Goal: Task Accomplishment & Management: Use online tool/utility

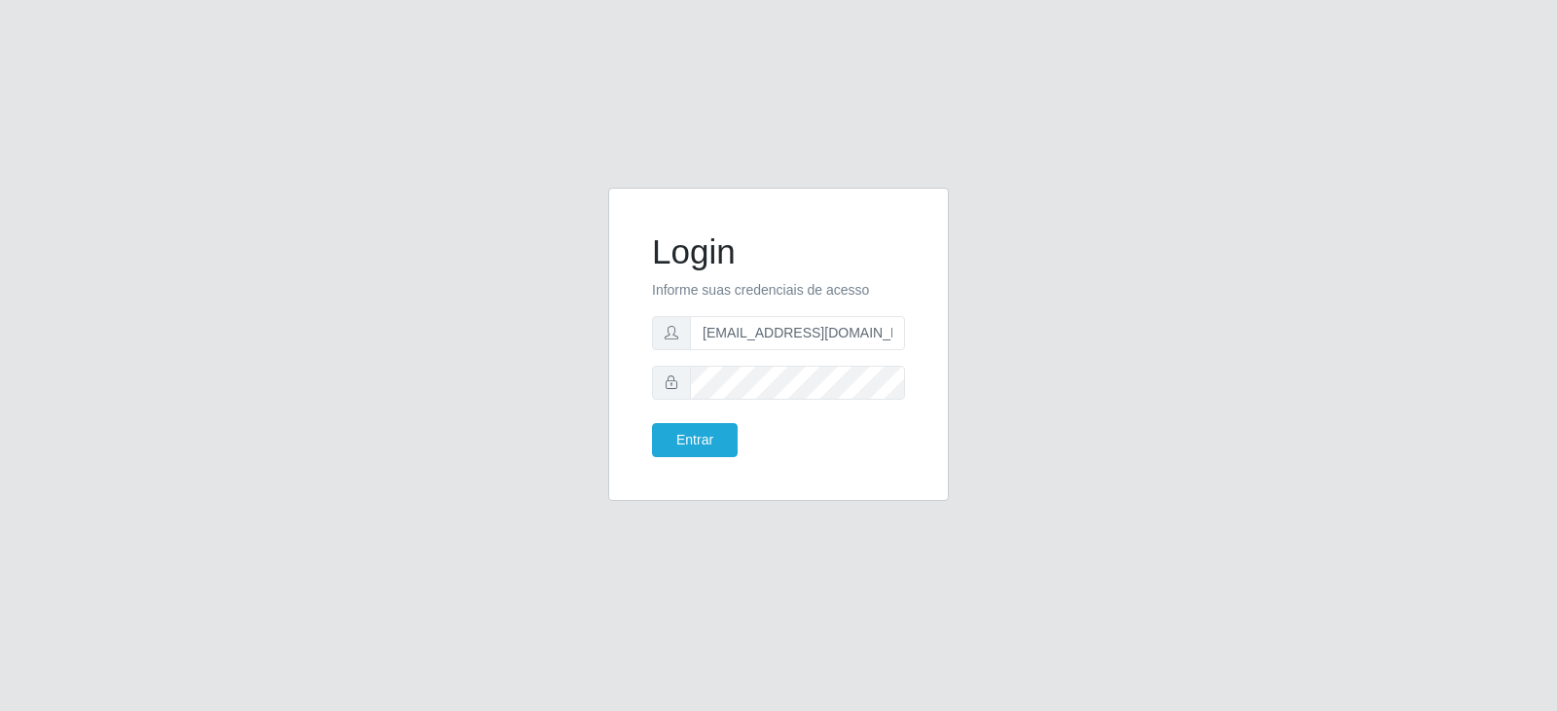
click at [724, 438] on button "Entrar" at bounding box center [695, 440] width 86 height 34
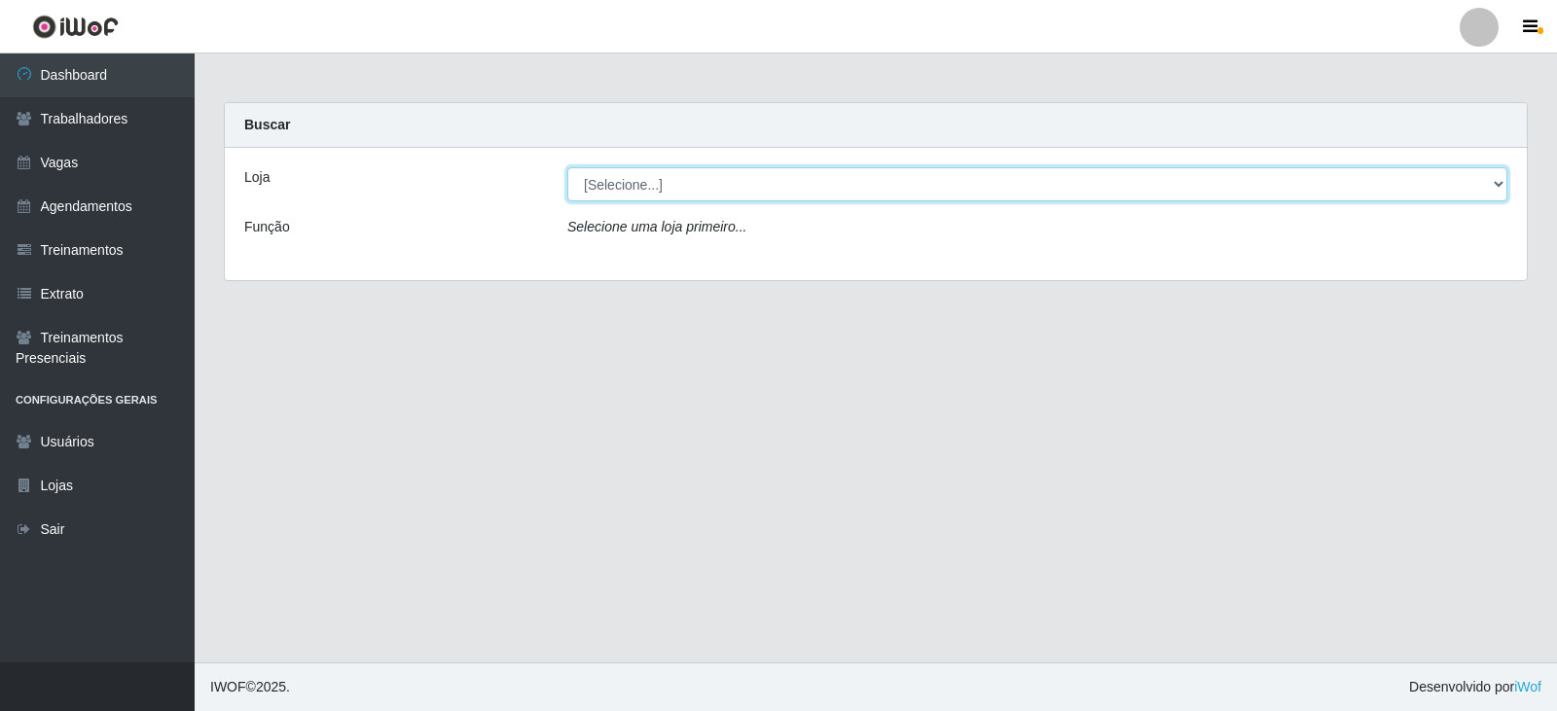
click at [633, 184] on select "[Selecione...] SuperFácil Atacado - Vale do Sol" at bounding box center [1037, 184] width 940 height 34
select select "502"
click at [567, 167] on select "[Selecione...] SuperFácil Atacado - Vale do Sol" at bounding box center [1037, 184] width 940 height 34
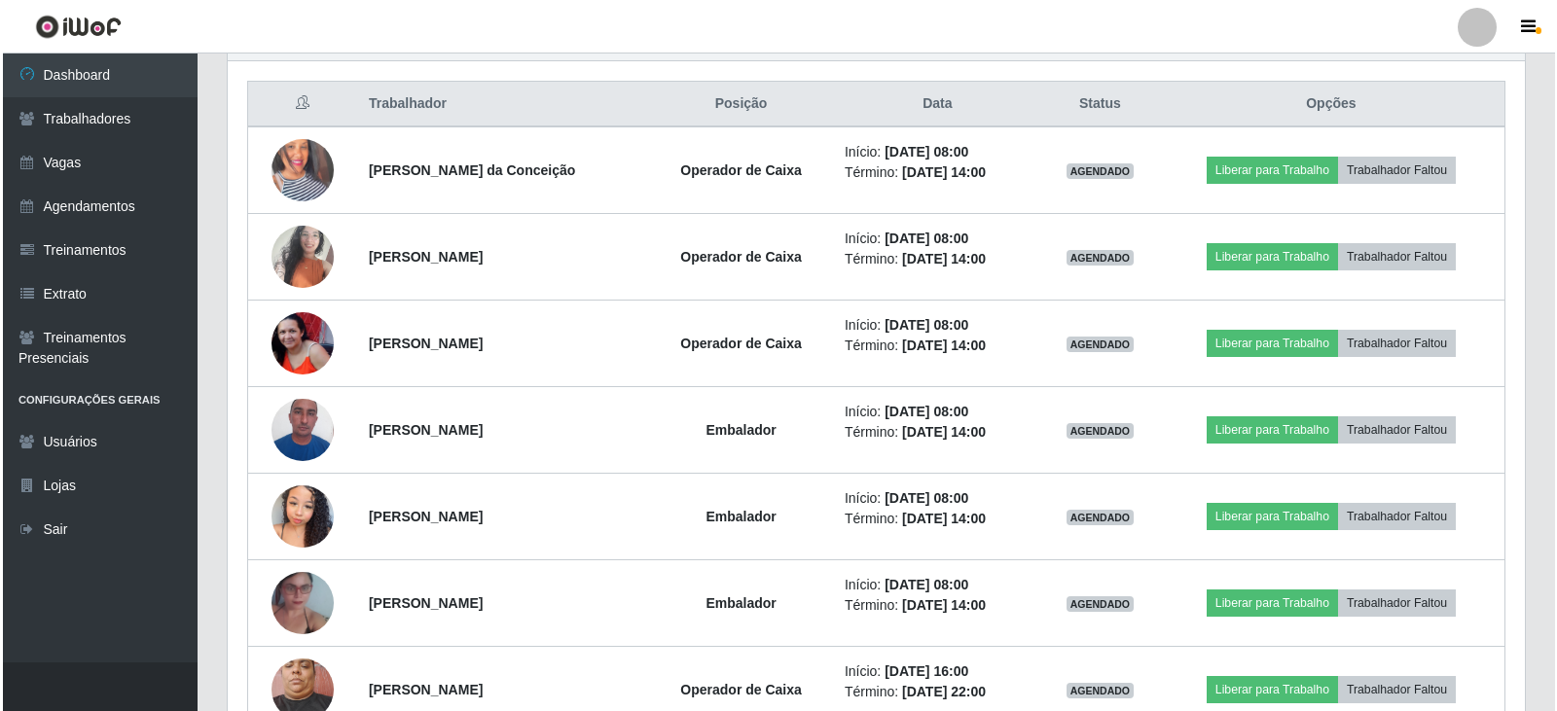
scroll to position [778, 0]
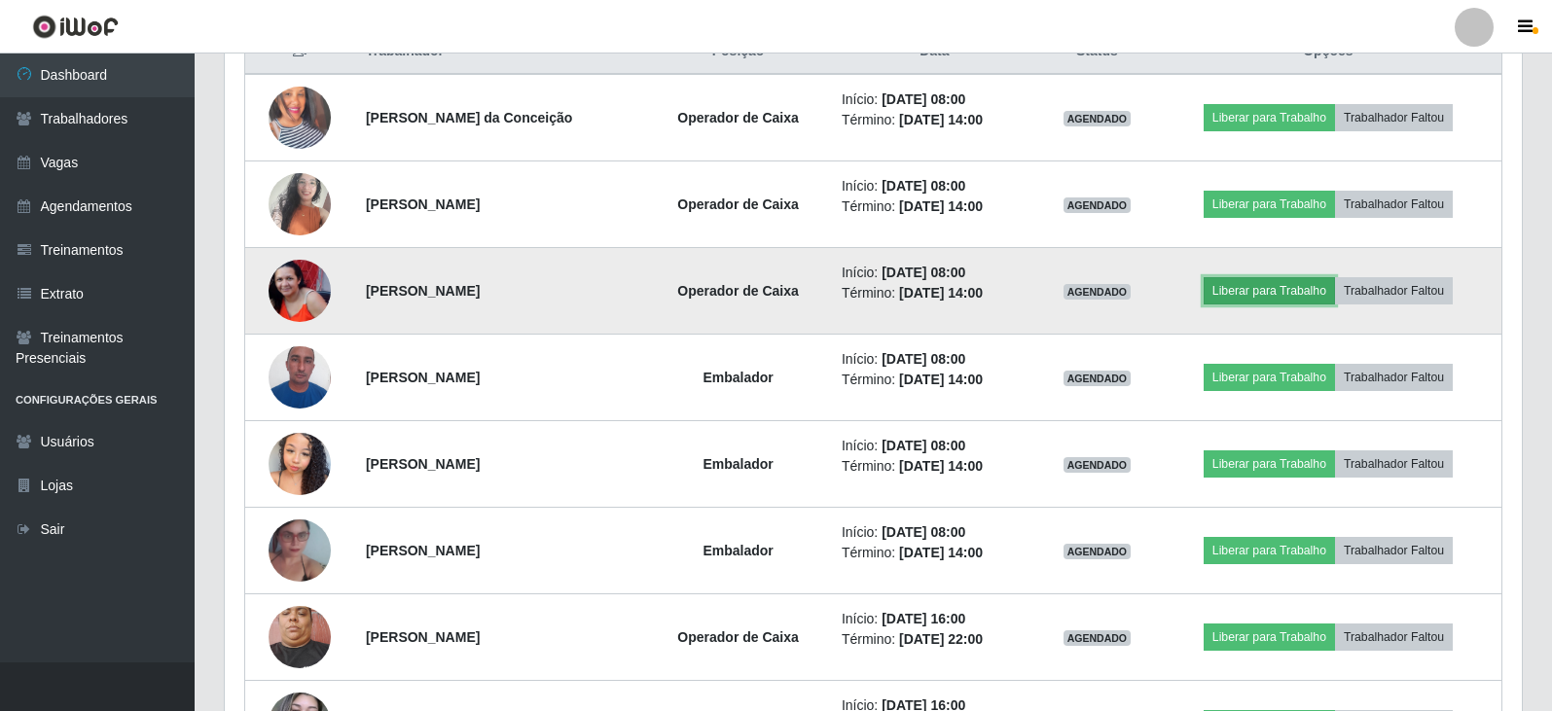
click at [1269, 286] on button "Liberar para Trabalho" at bounding box center [1268, 290] width 131 height 27
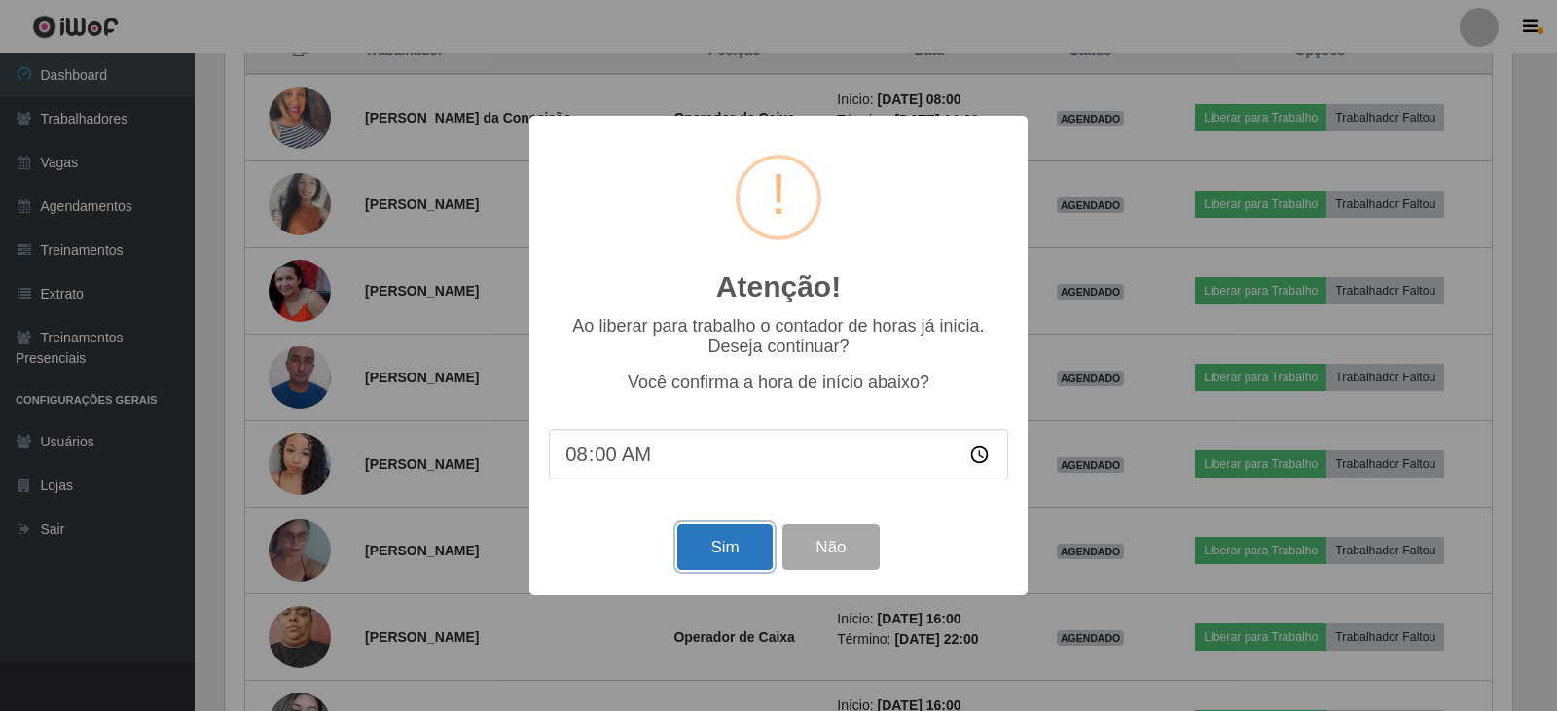
click at [723, 551] on button "Sim" at bounding box center [724, 547] width 94 height 46
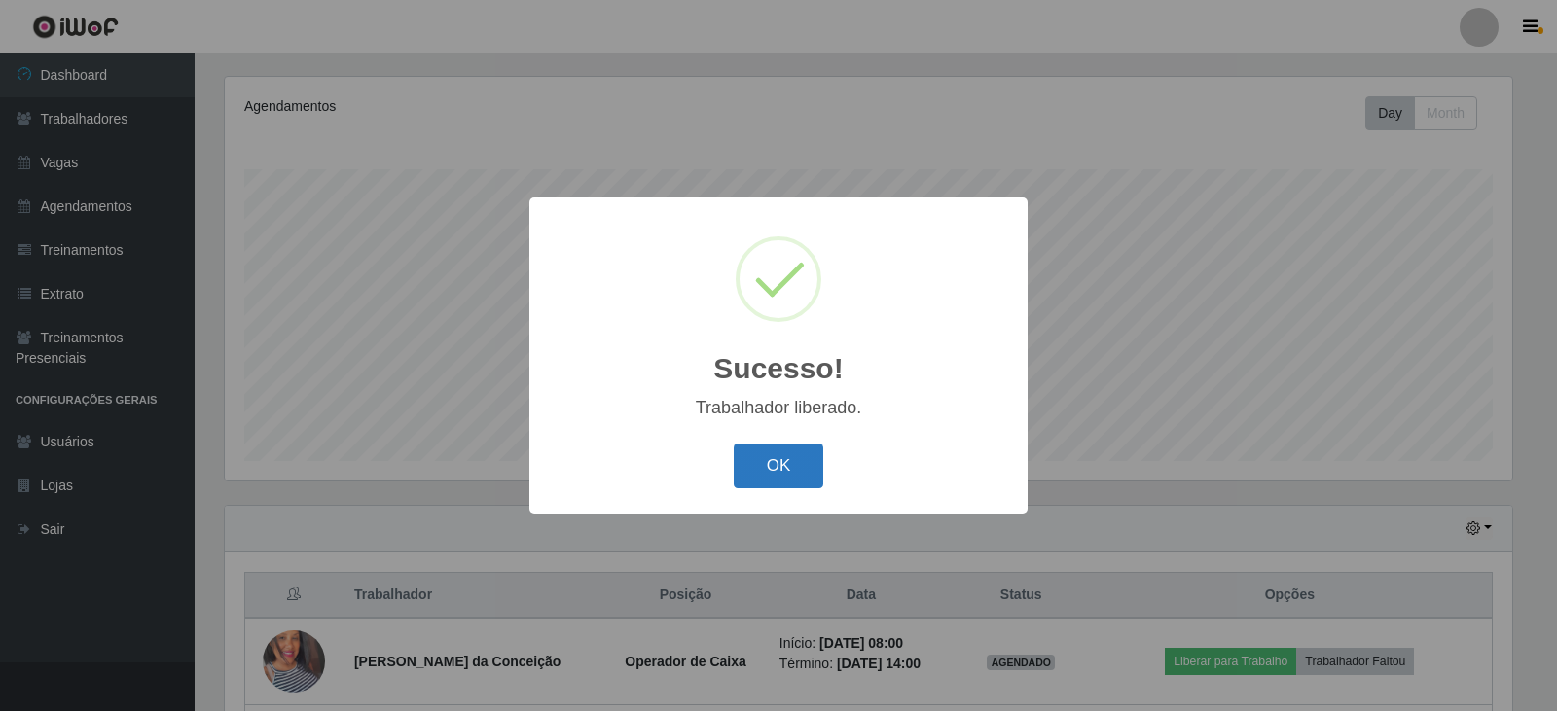
click at [756, 469] on button "OK" at bounding box center [779, 467] width 90 height 46
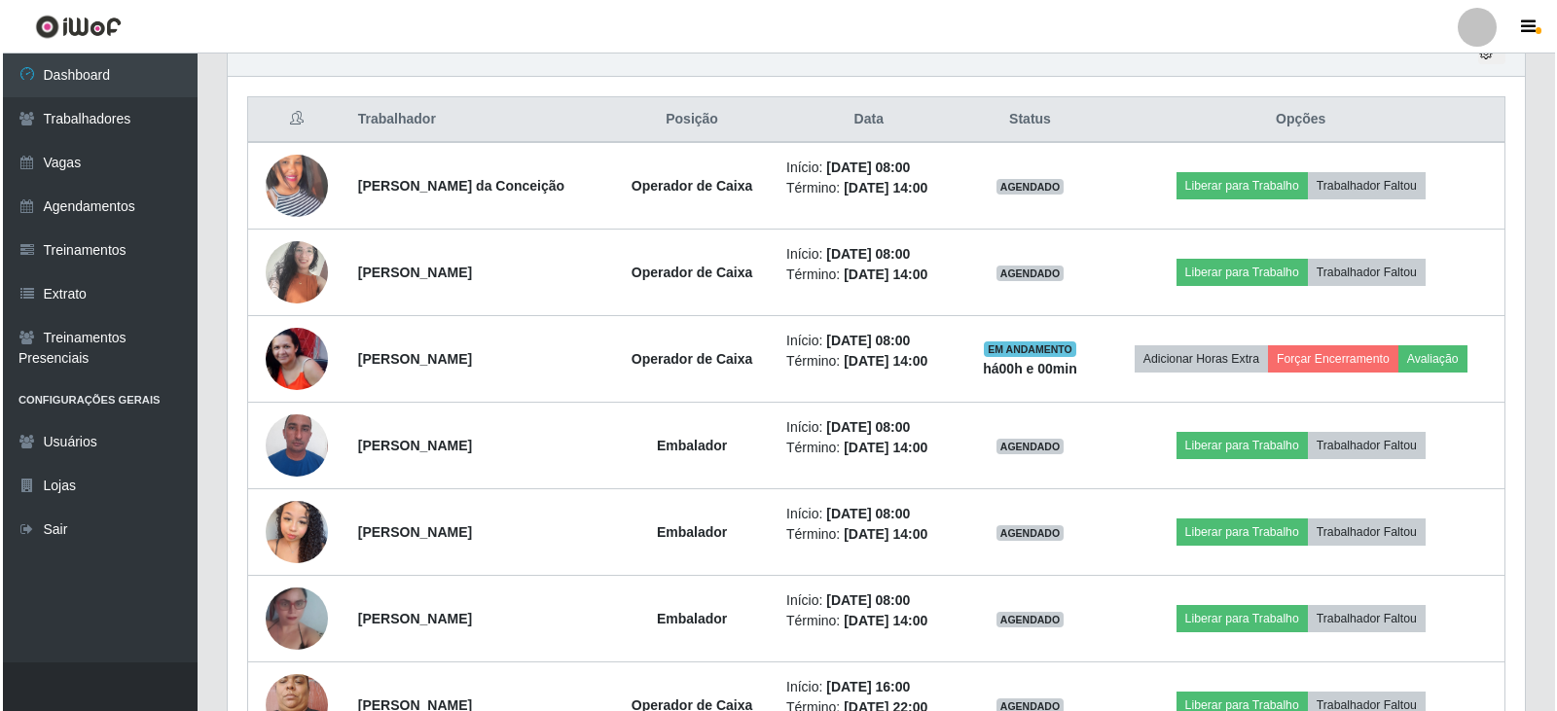
scroll to position [721, 0]
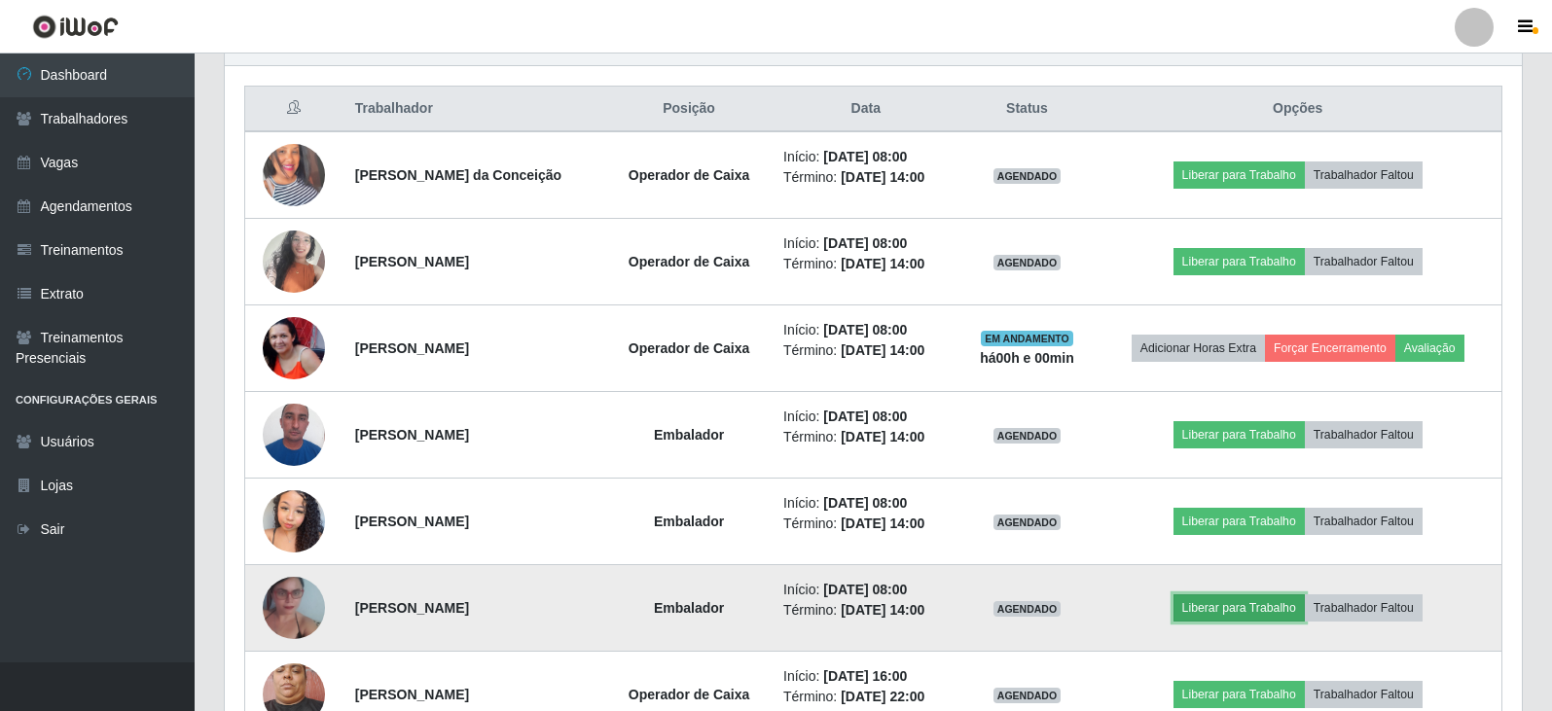
click at [1246, 605] on button "Liberar para Trabalho" at bounding box center [1238, 607] width 131 height 27
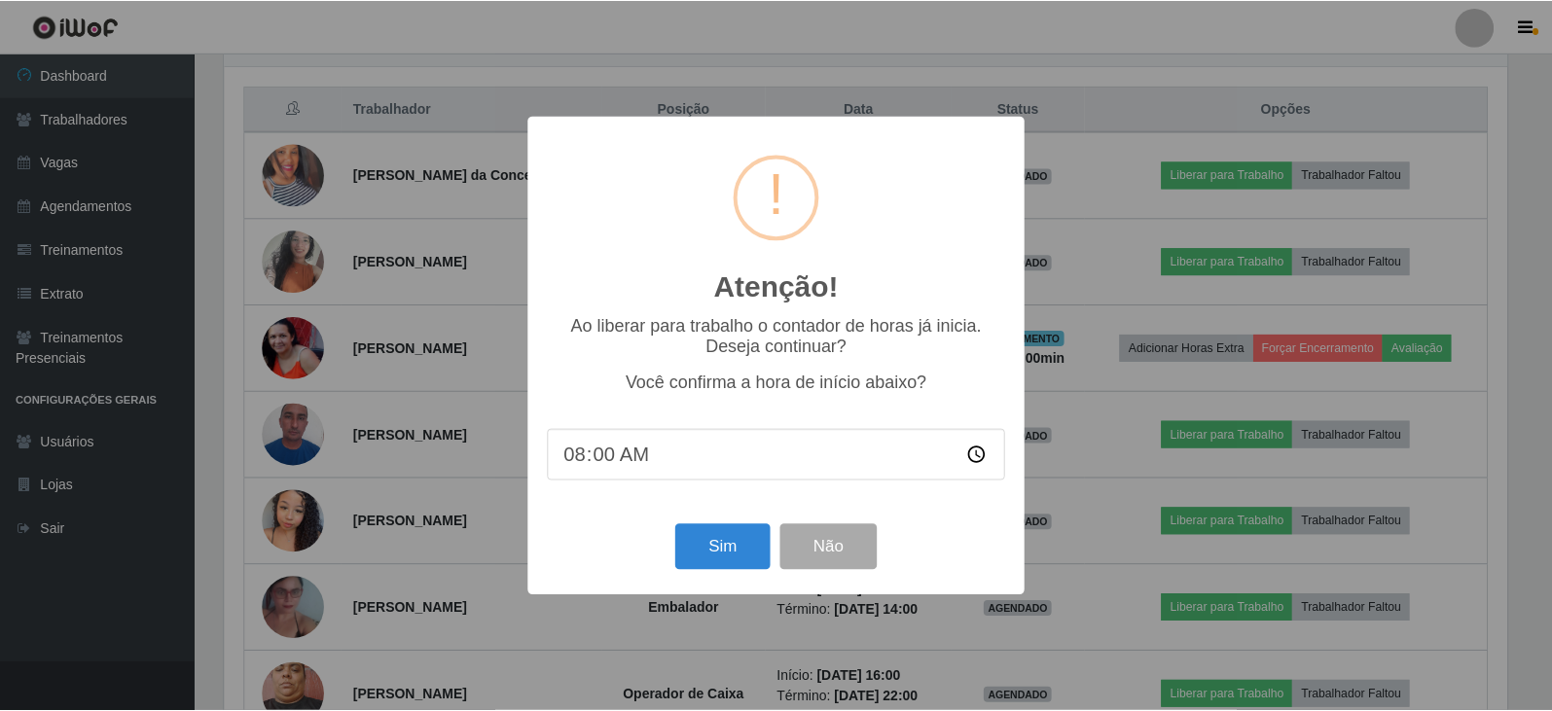
scroll to position [404, 1287]
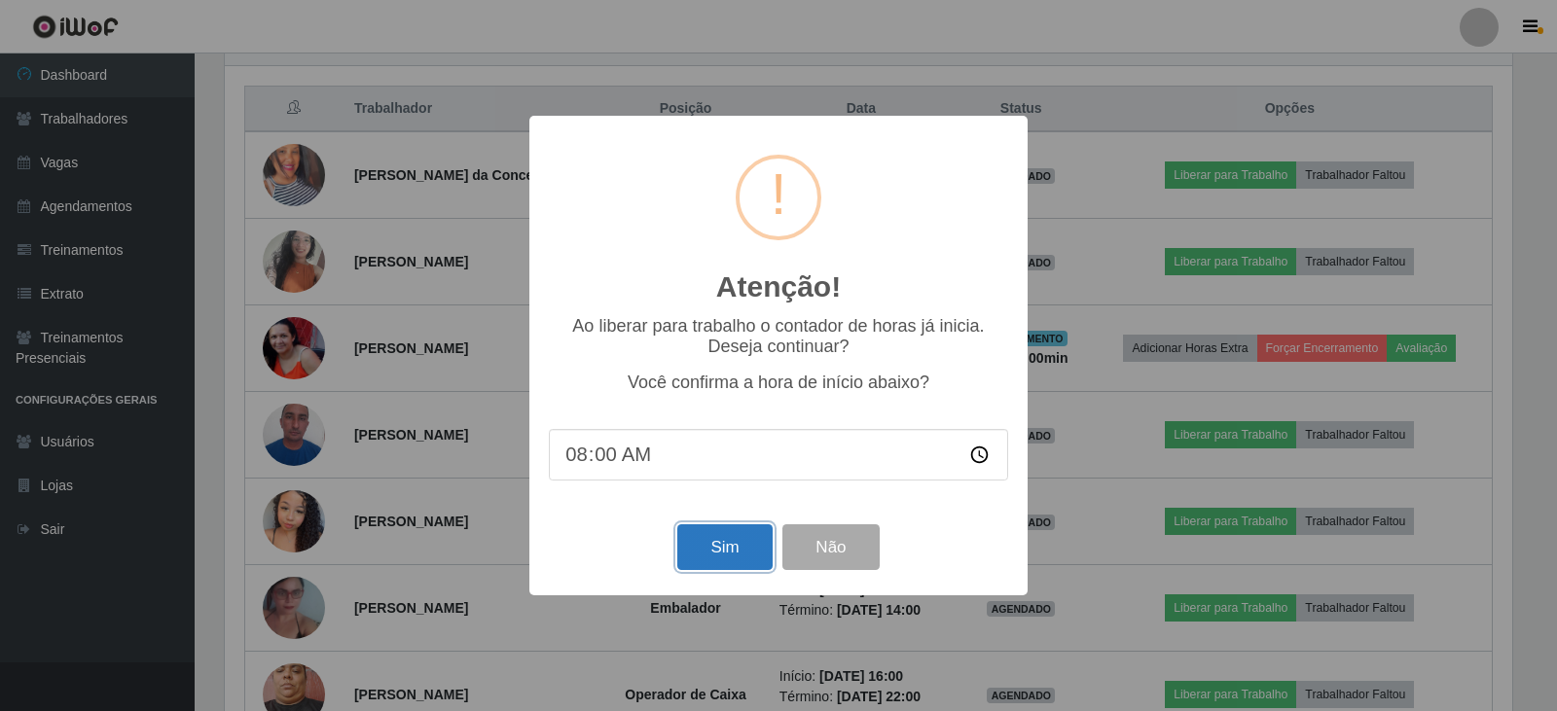
click at [710, 553] on button "Sim" at bounding box center [724, 547] width 94 height 46
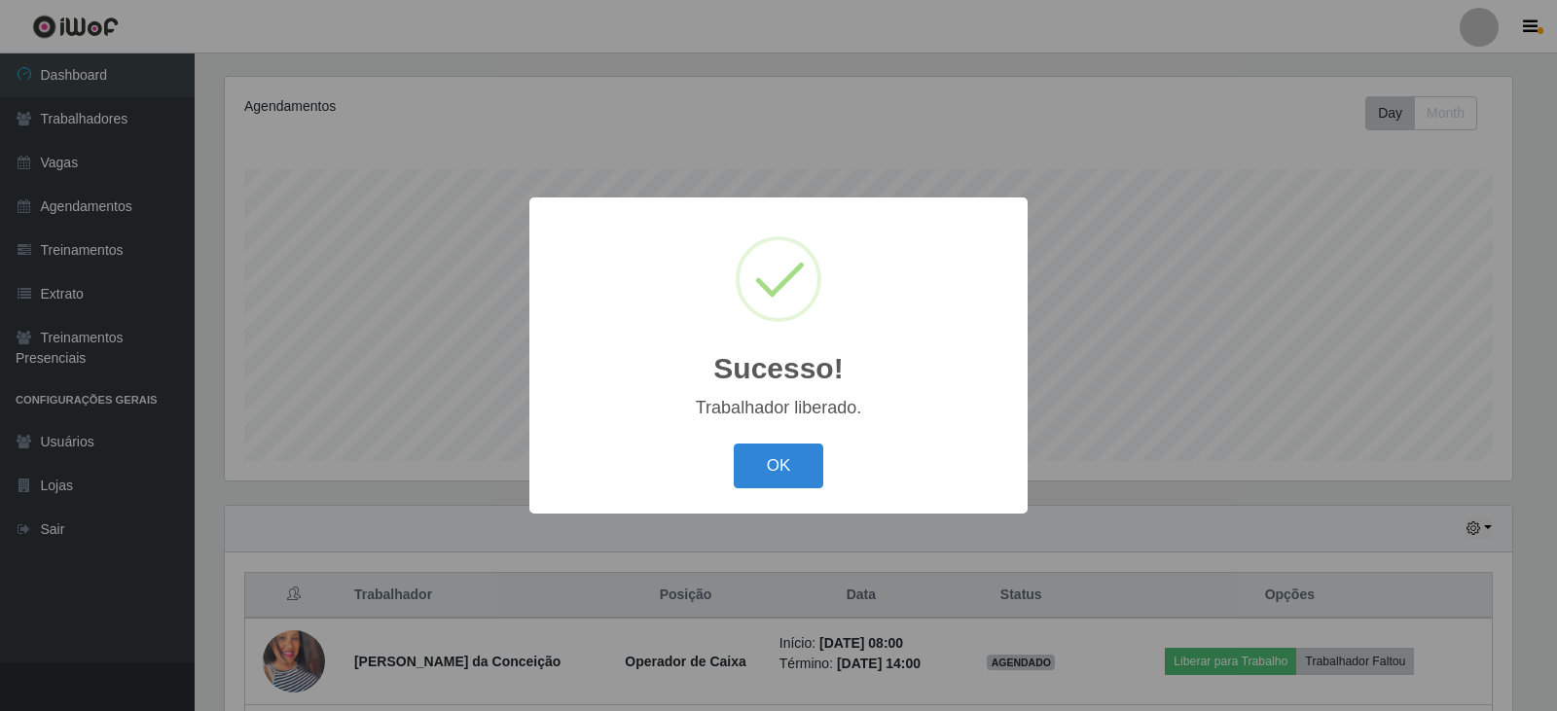
click at [799, 492] on div "OK Cancel" at bounding box center [778, 465] width 459 height 55
click at [797, 480] on button "OK" at bounding box center [779, 467] width 90 height 46
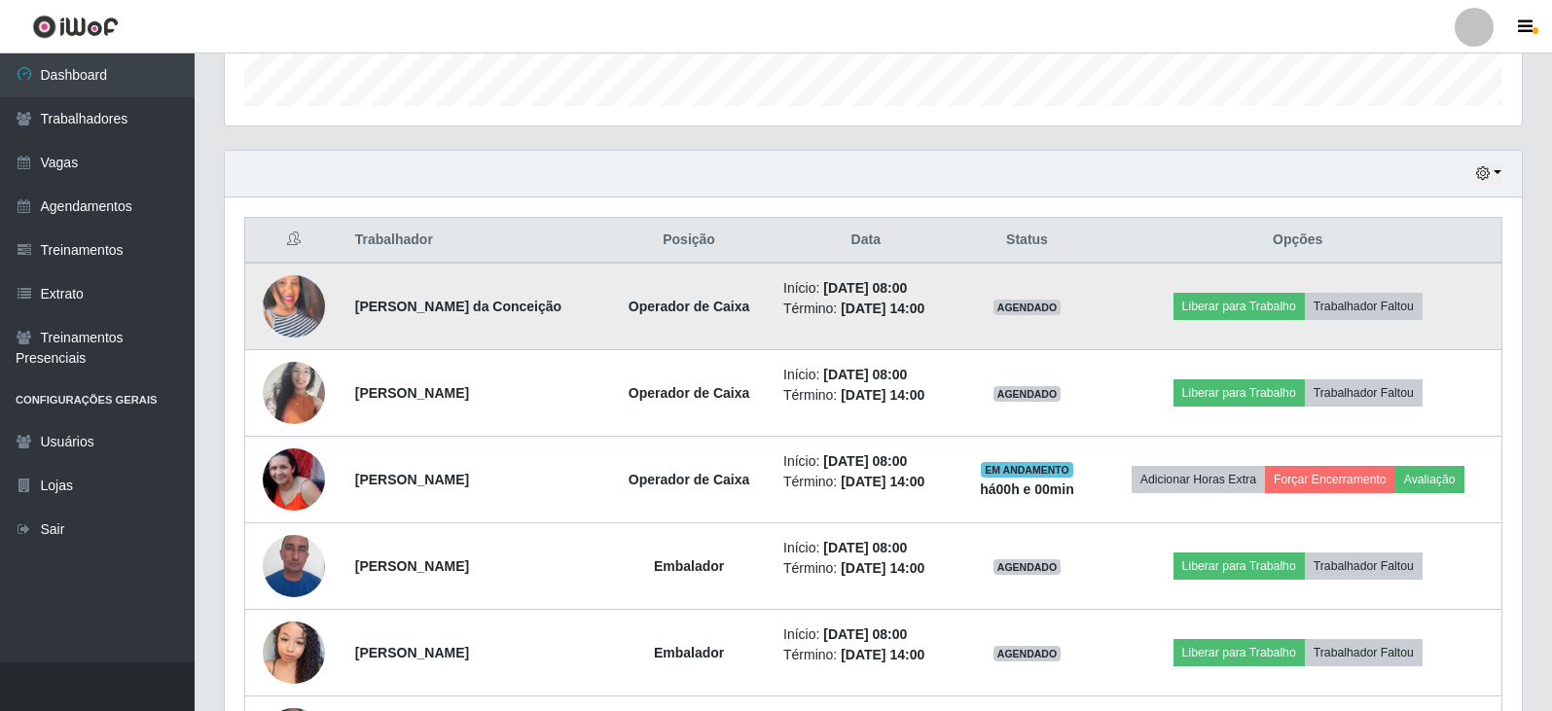
scroll to position [624, 0]
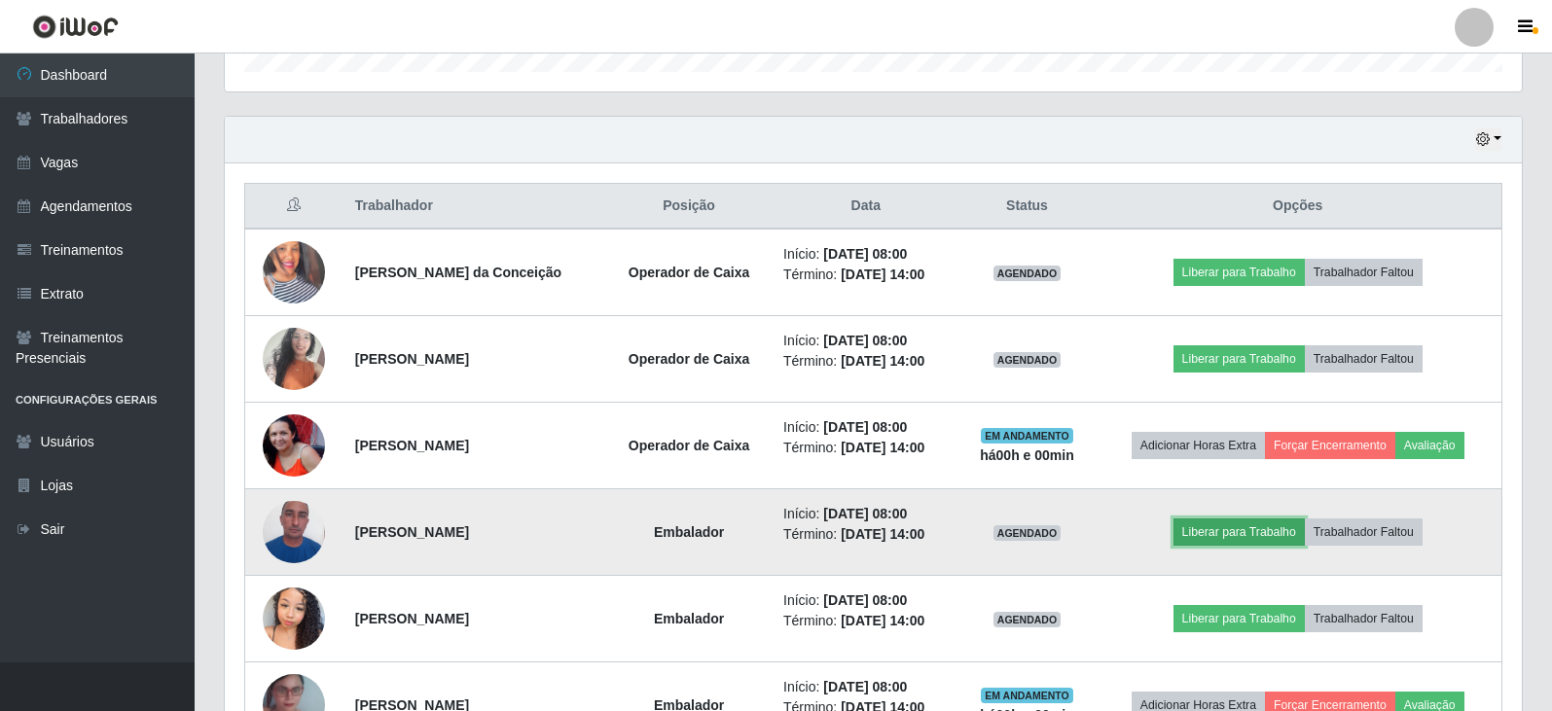
click at [1246, 531] on button "Liberar para Trabalho" at bounding box center [1238, 532] width 131 height 27
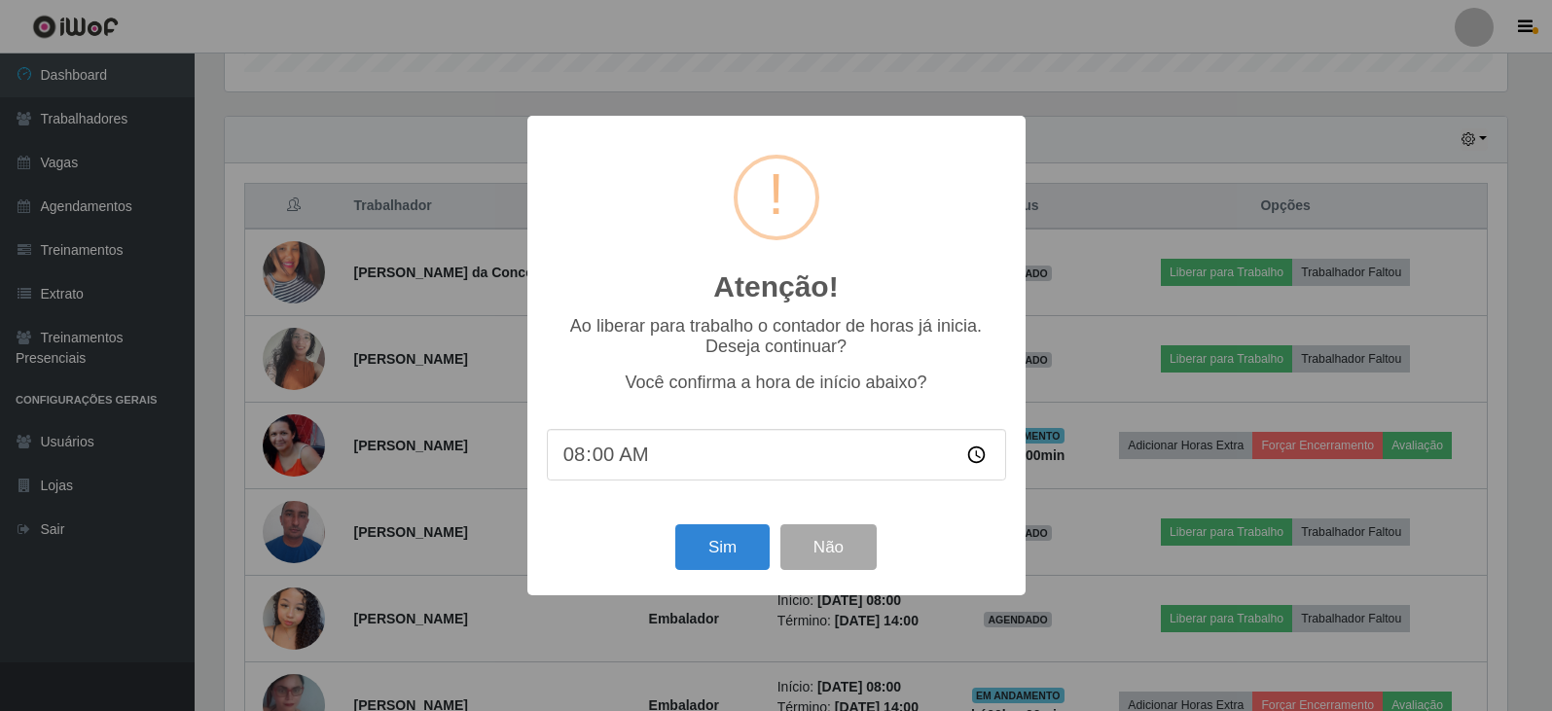
scroll to position [404, 1287]
click at [745, 560] on button "Sim" at bounding box center [724, 547] width 94 height 46
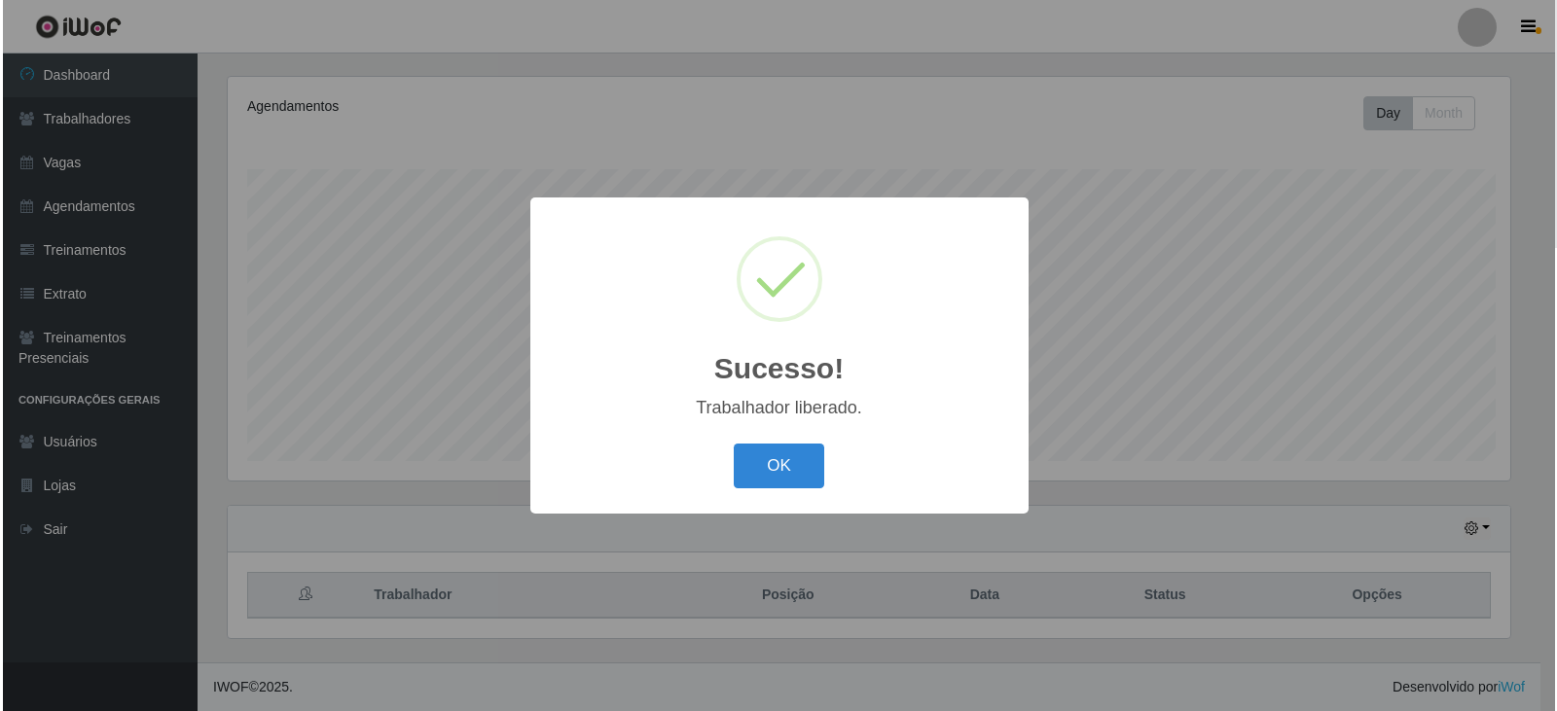
scroll to position [0, 0]
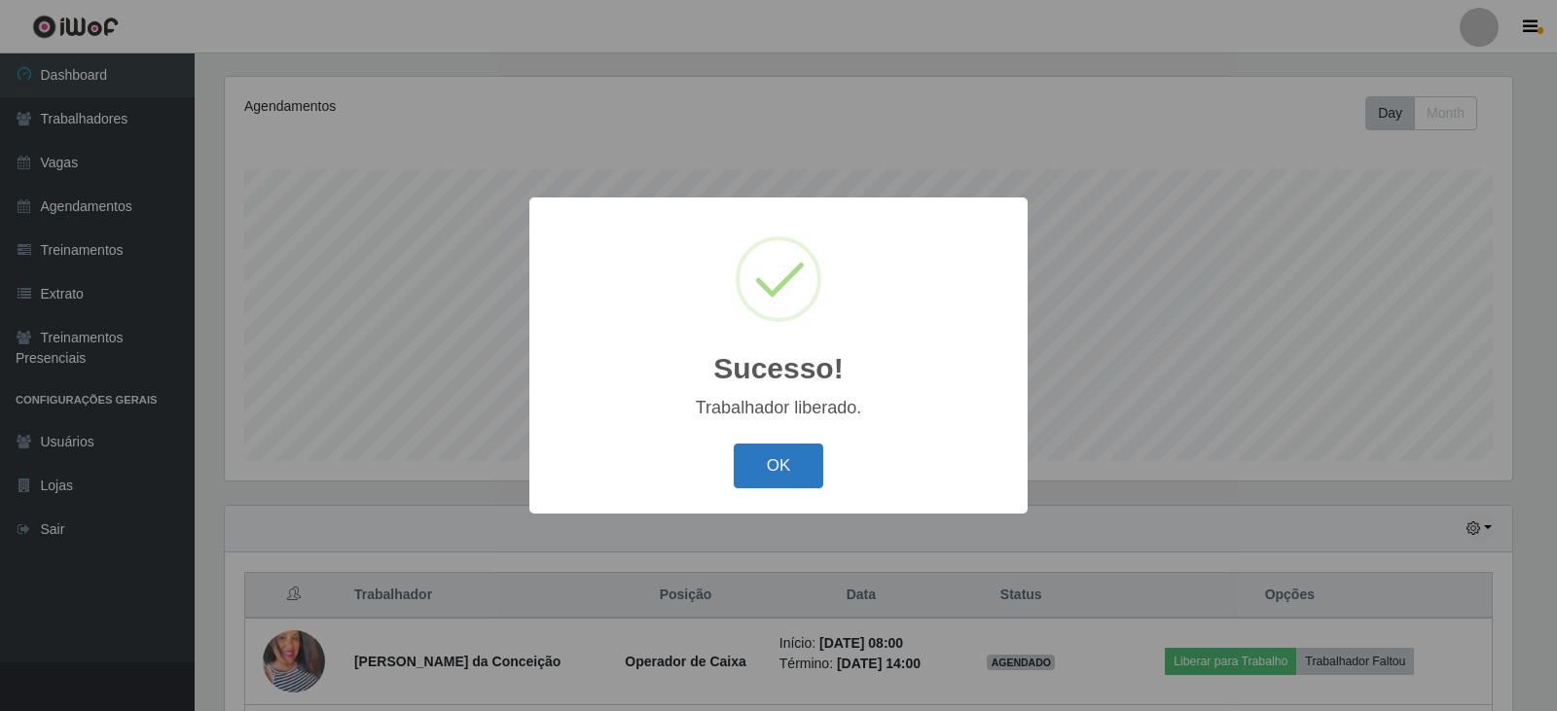
click at [775, 468] on button "OK" at bounding box center [779, 467] width 90 height 46
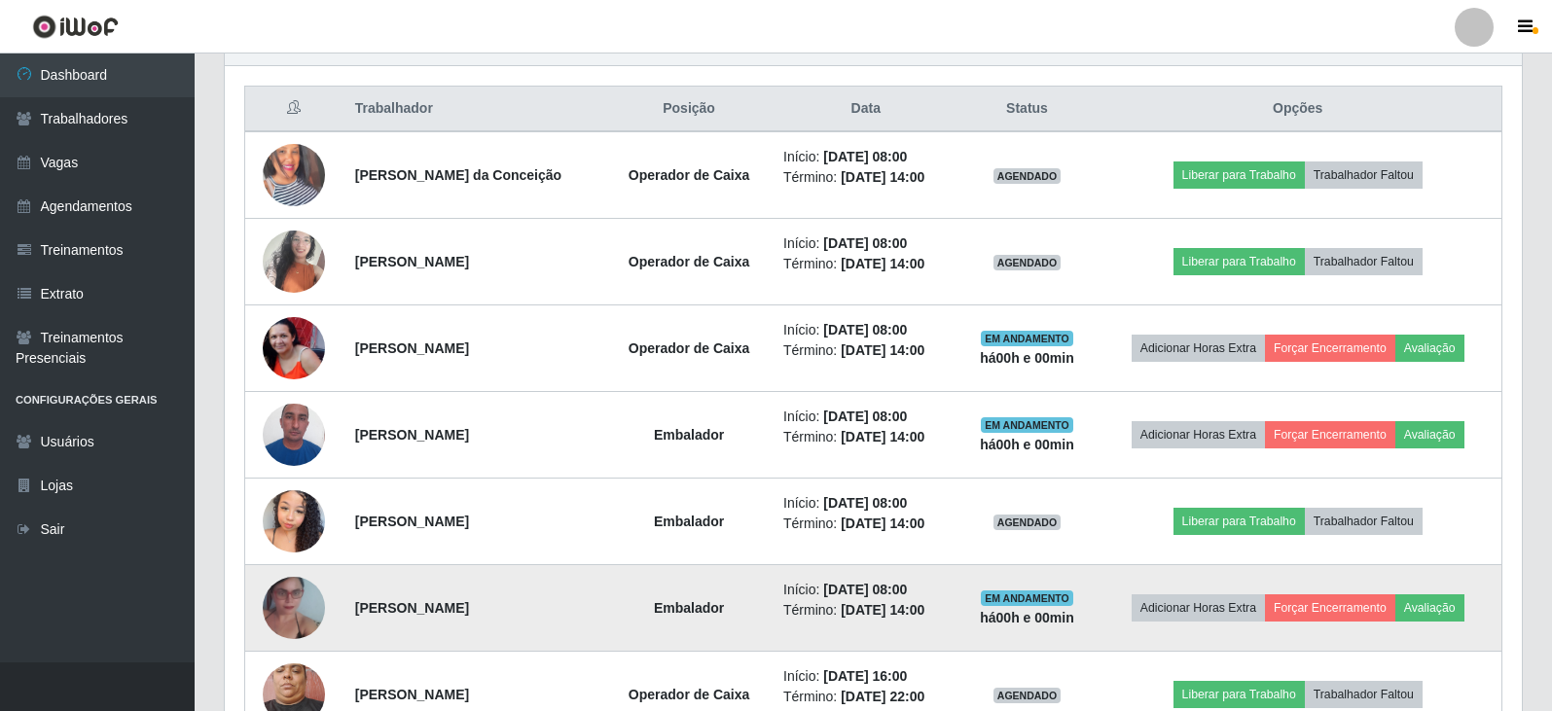
scroll to position [624, 0]
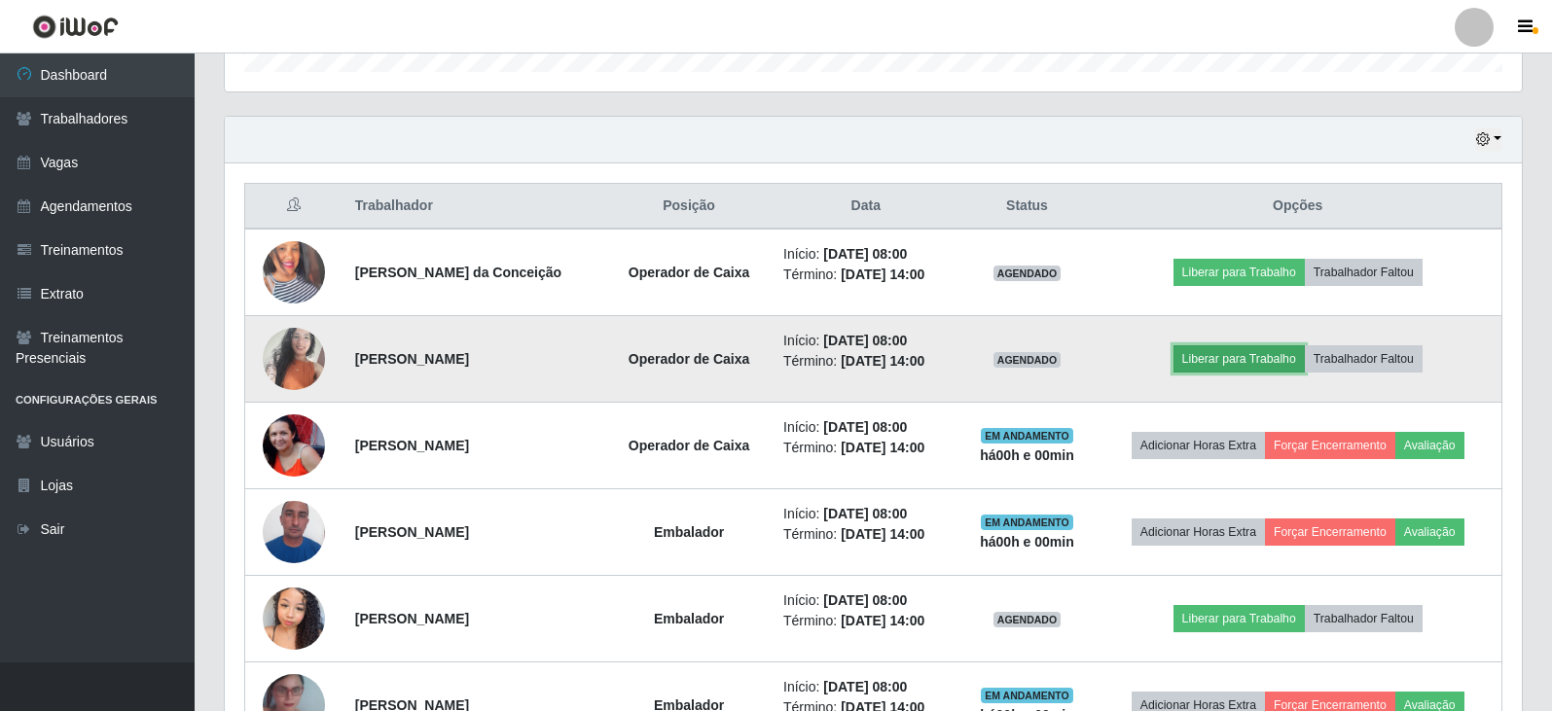
click at [1253, 352] on button "Liberar para Trabalho" at bounding box center [1238, 358] width 131 height 27
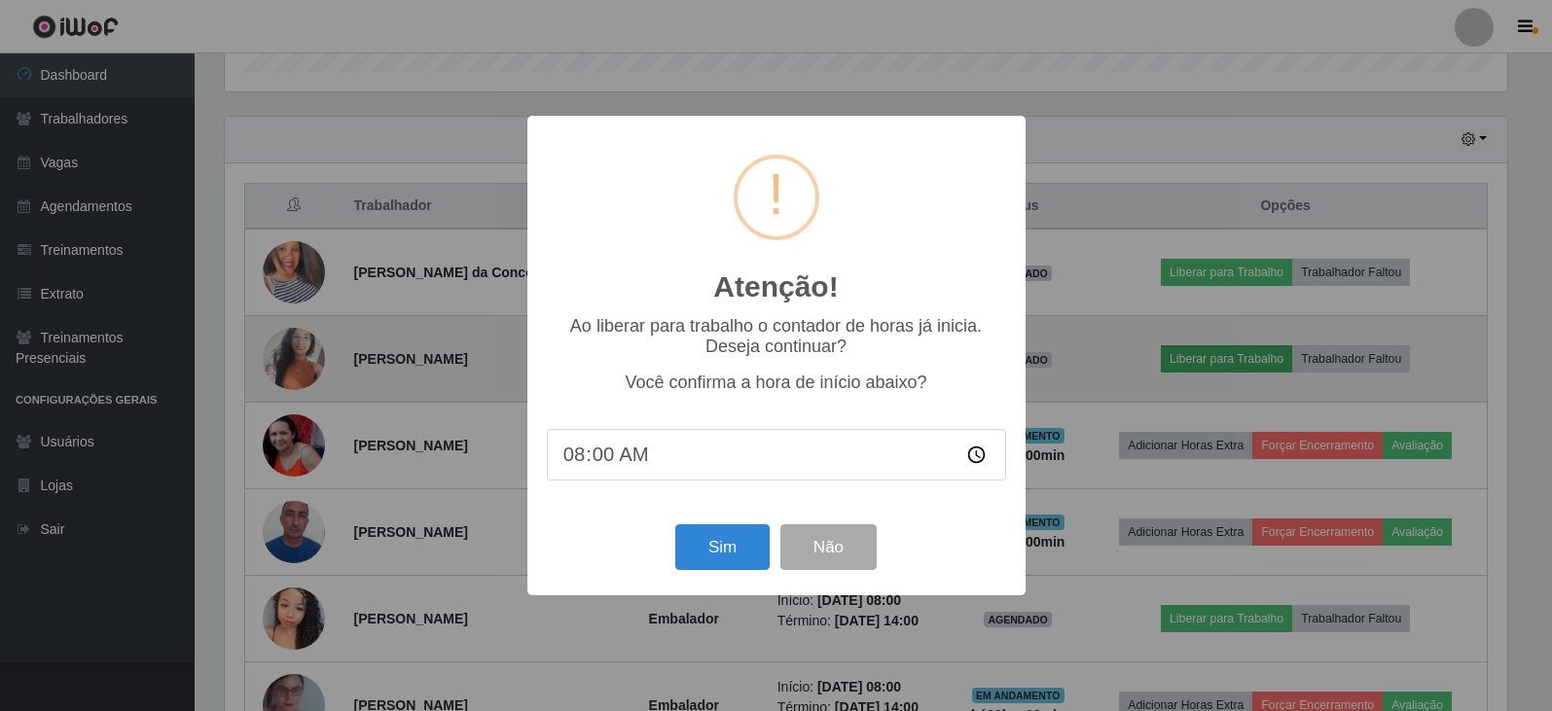
scroll to position [404, 1287]
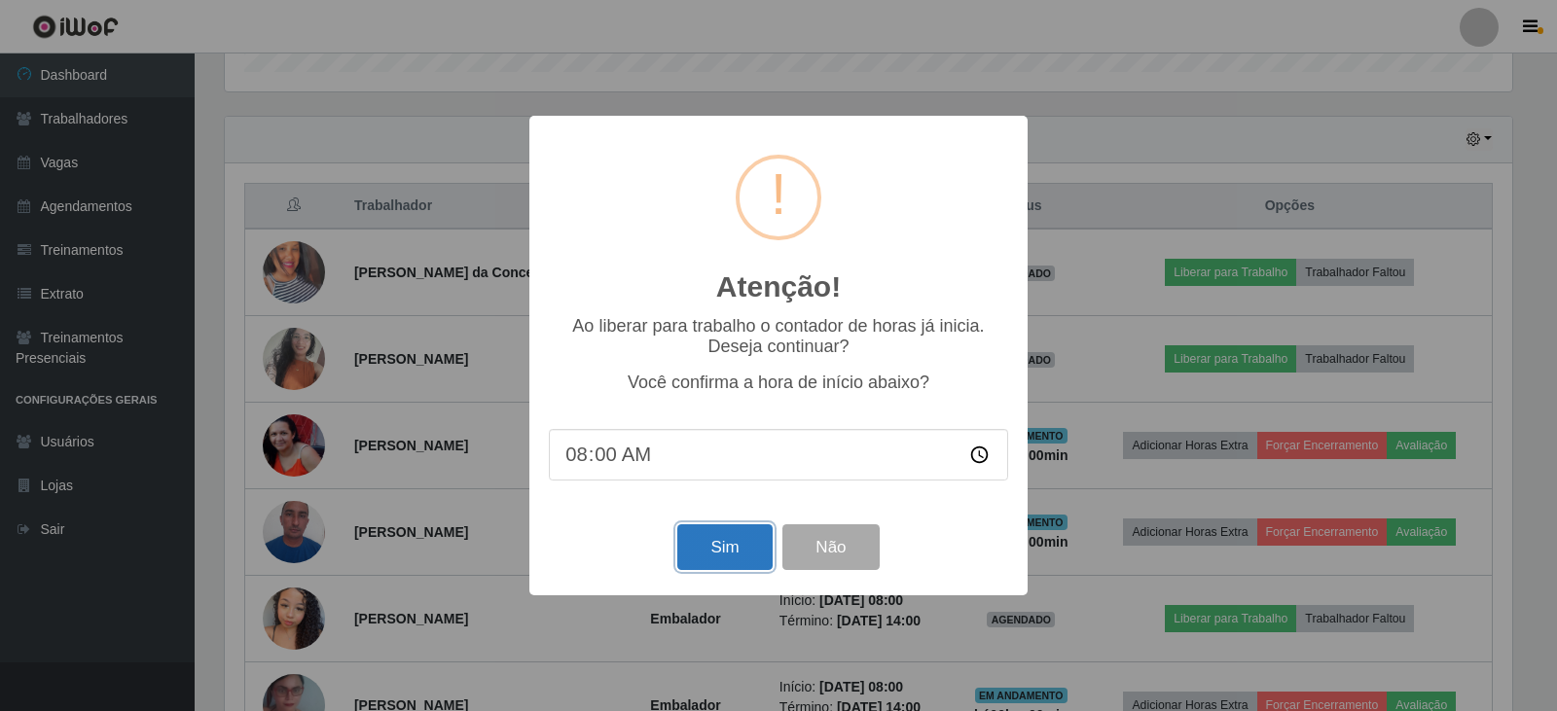
click at [729, 559] on button "Sim" at bounding box center [724, 547] width 94 height 46
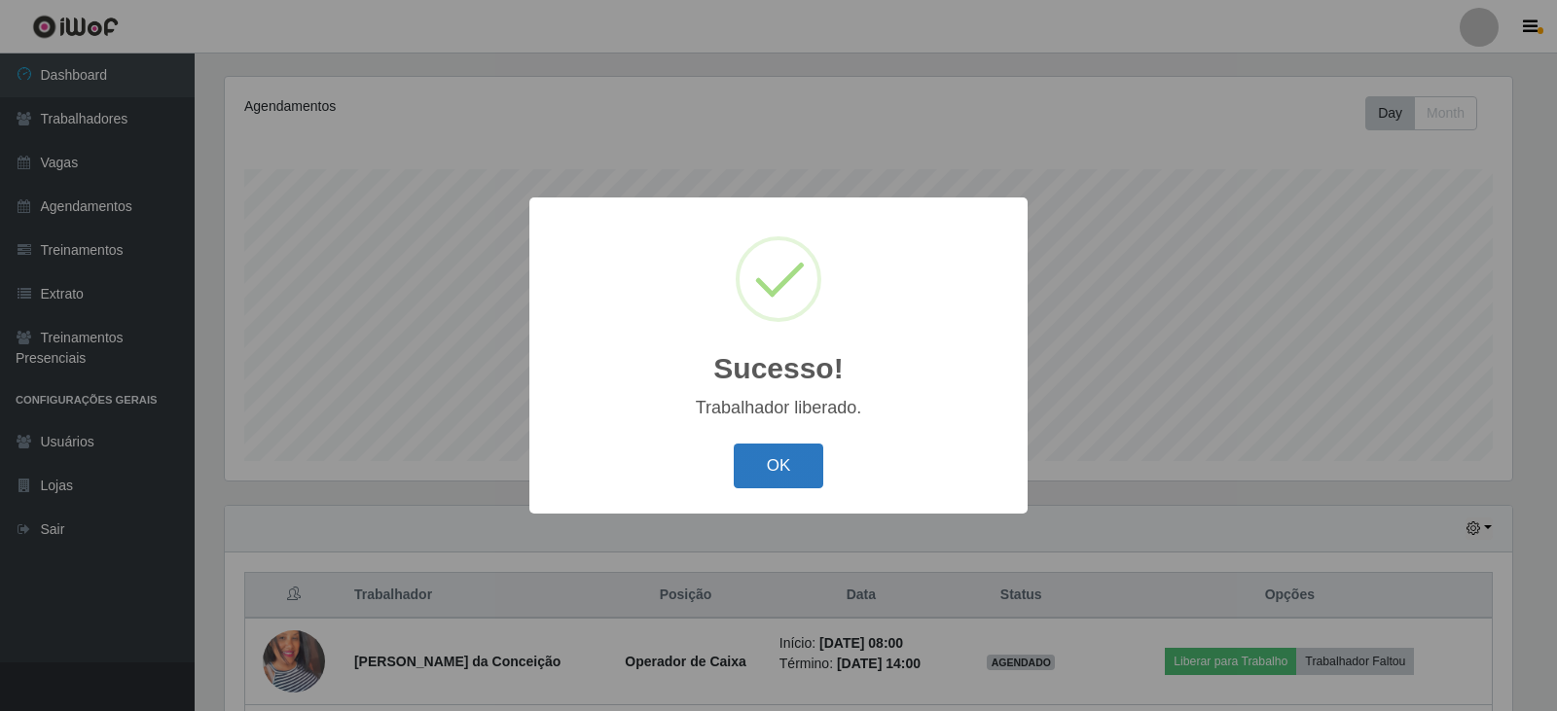
click at [801, 452] on button "OK" at bounding box center [779, 467] width 90 height 46
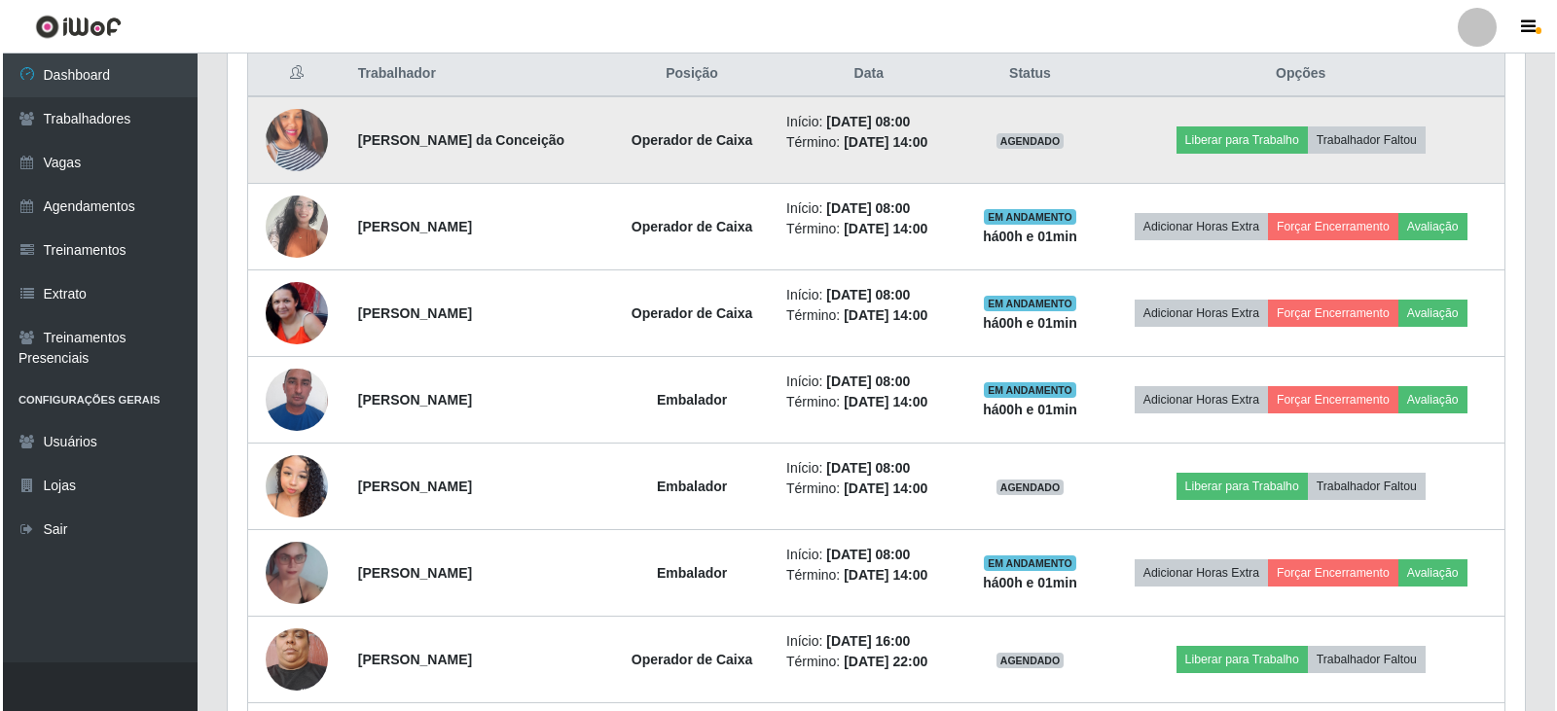
scroll to position [818, 0]
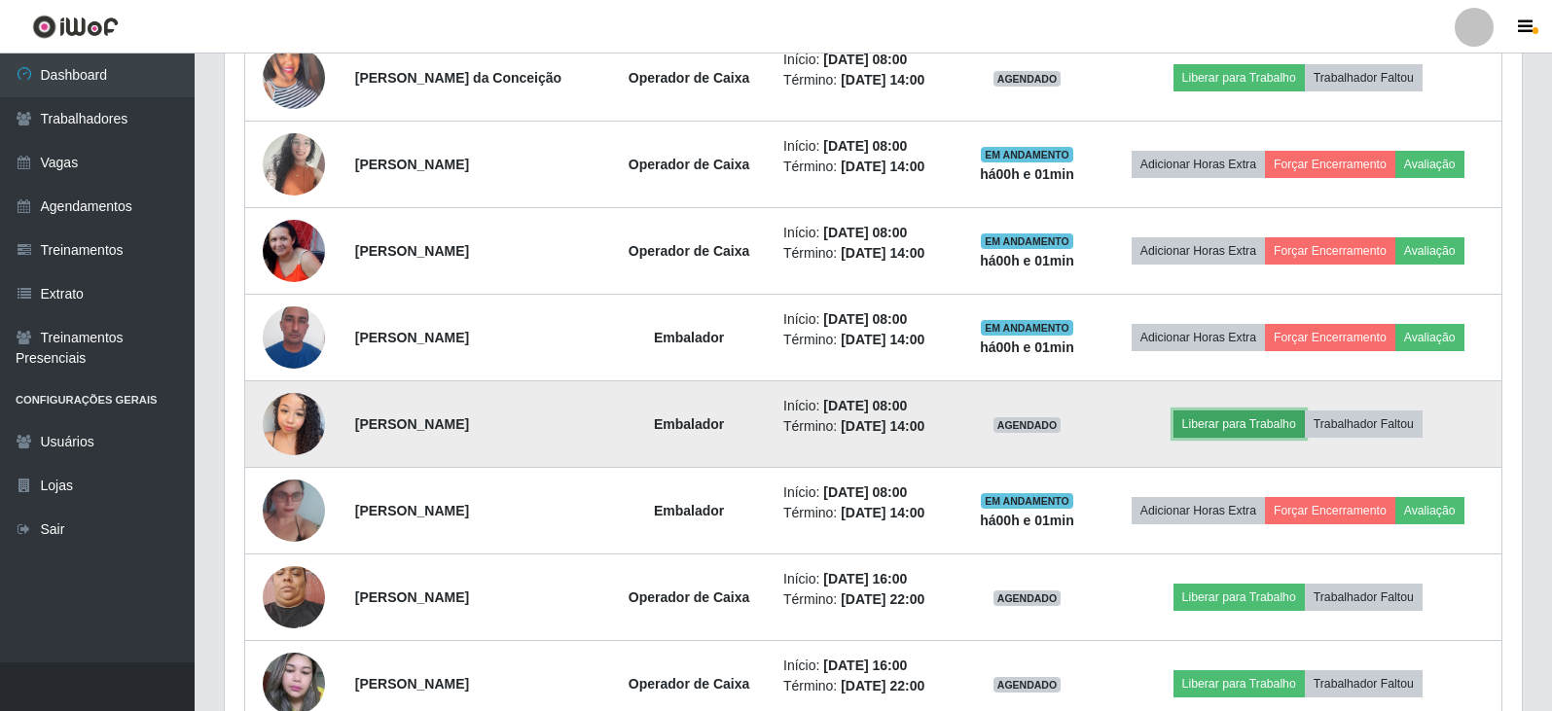
click at [1233, 432] on button "Liberar para Trabalho" at bounding box center [1238, 424] width 131 height 27
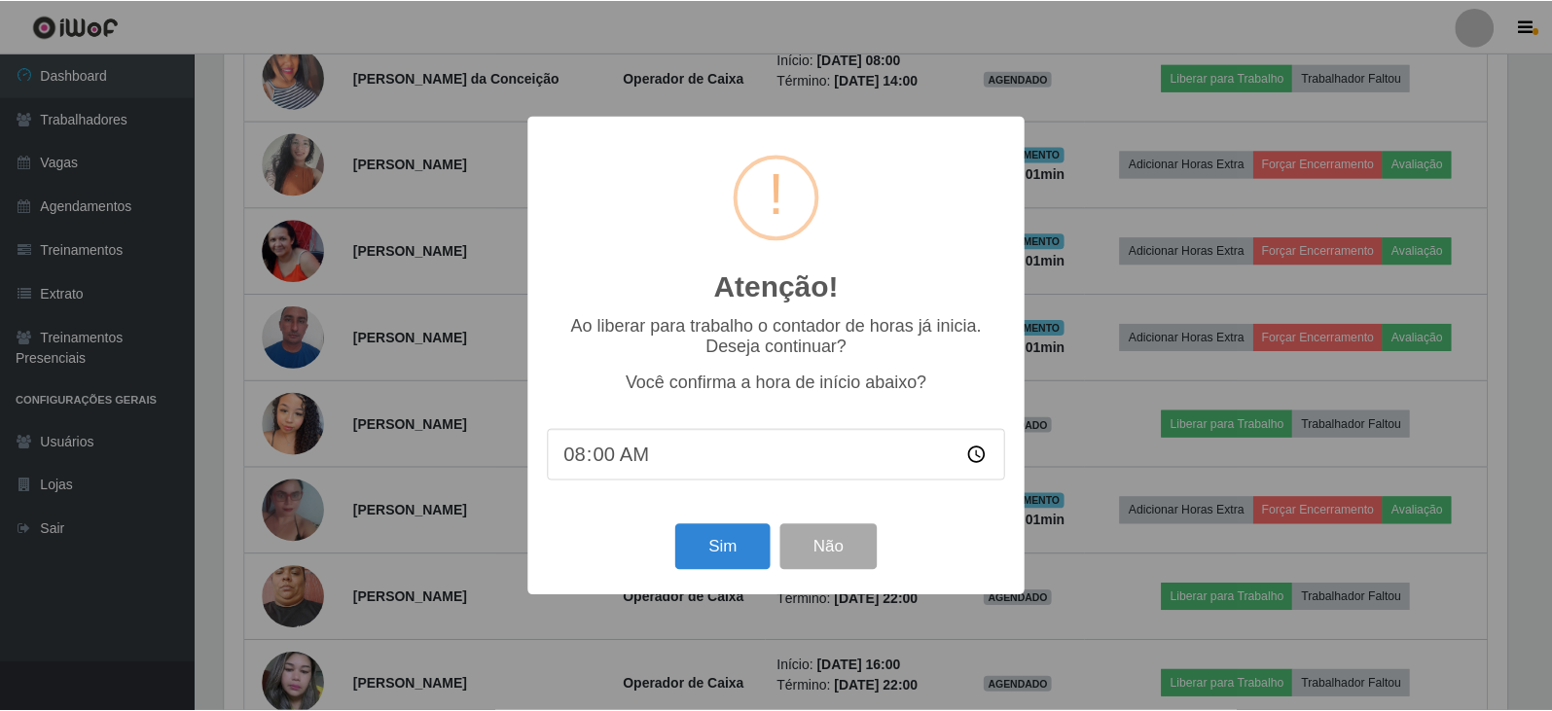
scroll to position [404, 1287]
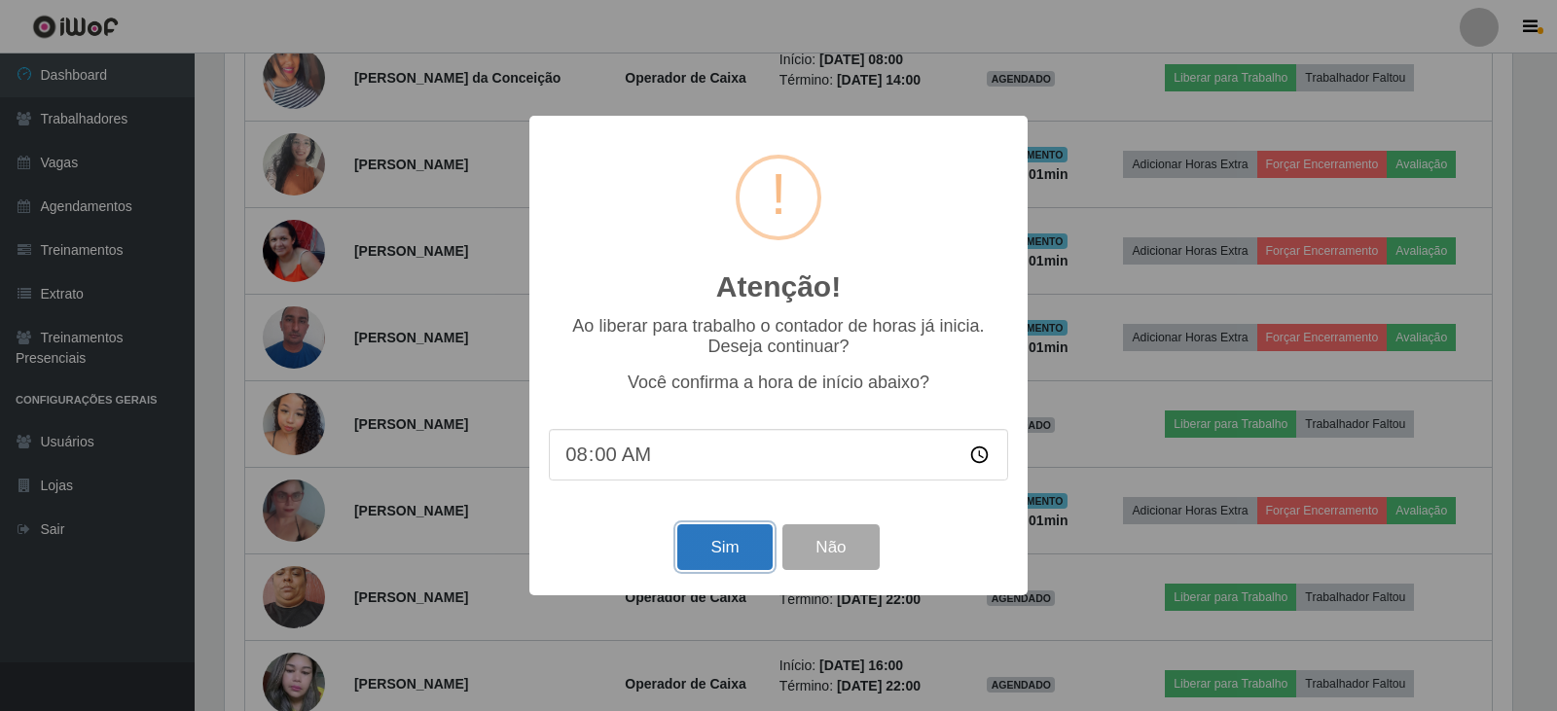
click at [747, 554] on button "Sim" at bounding box center [724, 547] width 94 height 46
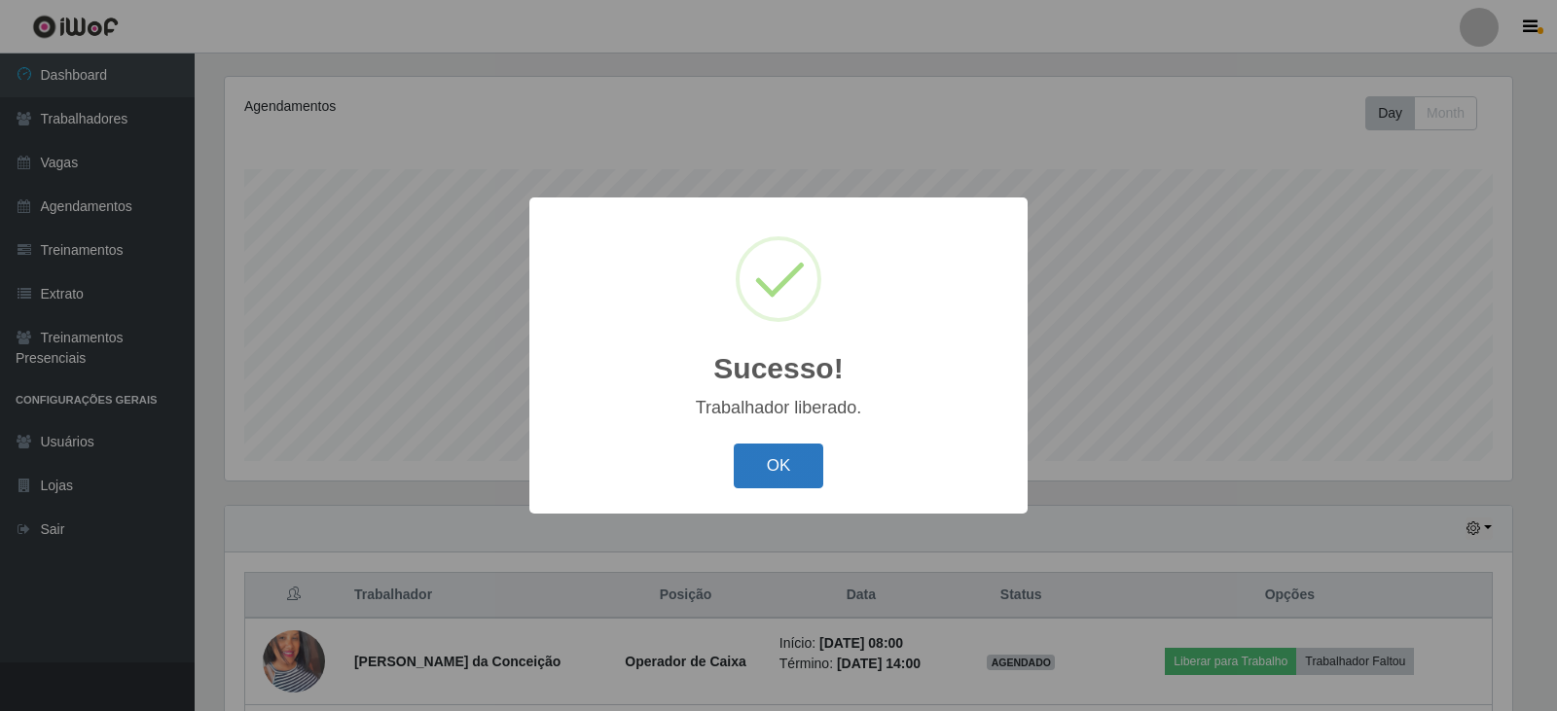
click at [786, 473] on button "OK" at bounding box center [779, 467] width 90 height 46
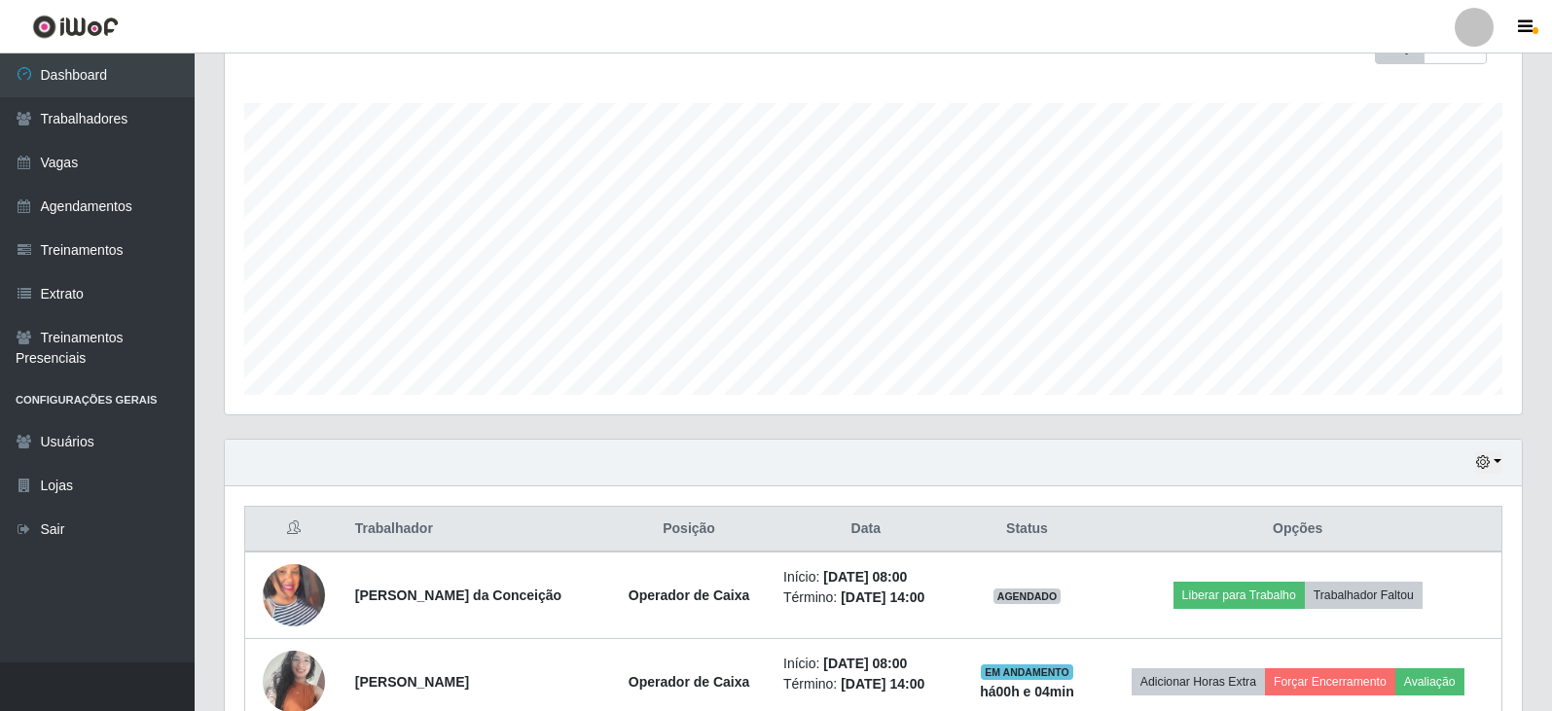
scroll to position [429, 0]
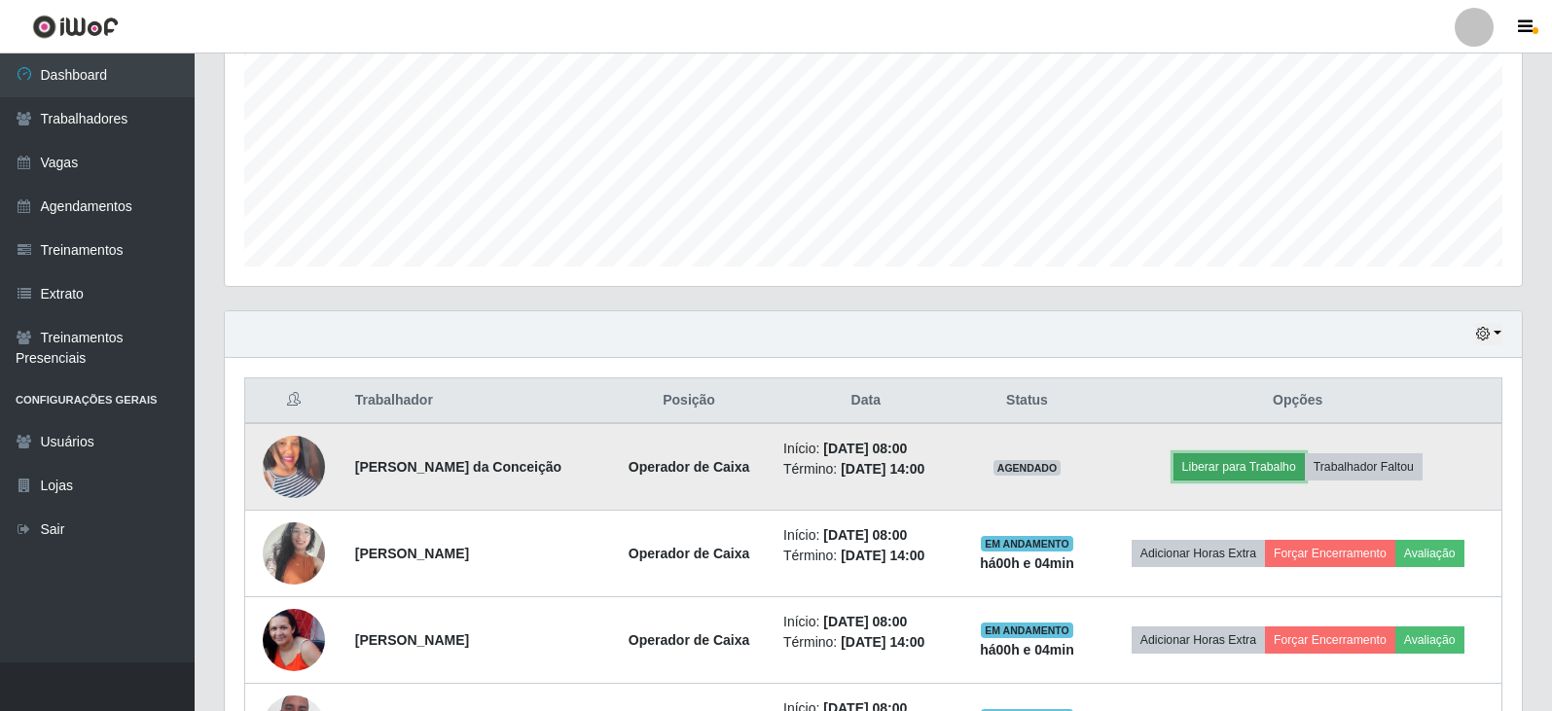
click at [1242, 466] on button "Liberar para Trabalho" at bounding box center [1238, 466] width 131 height 27
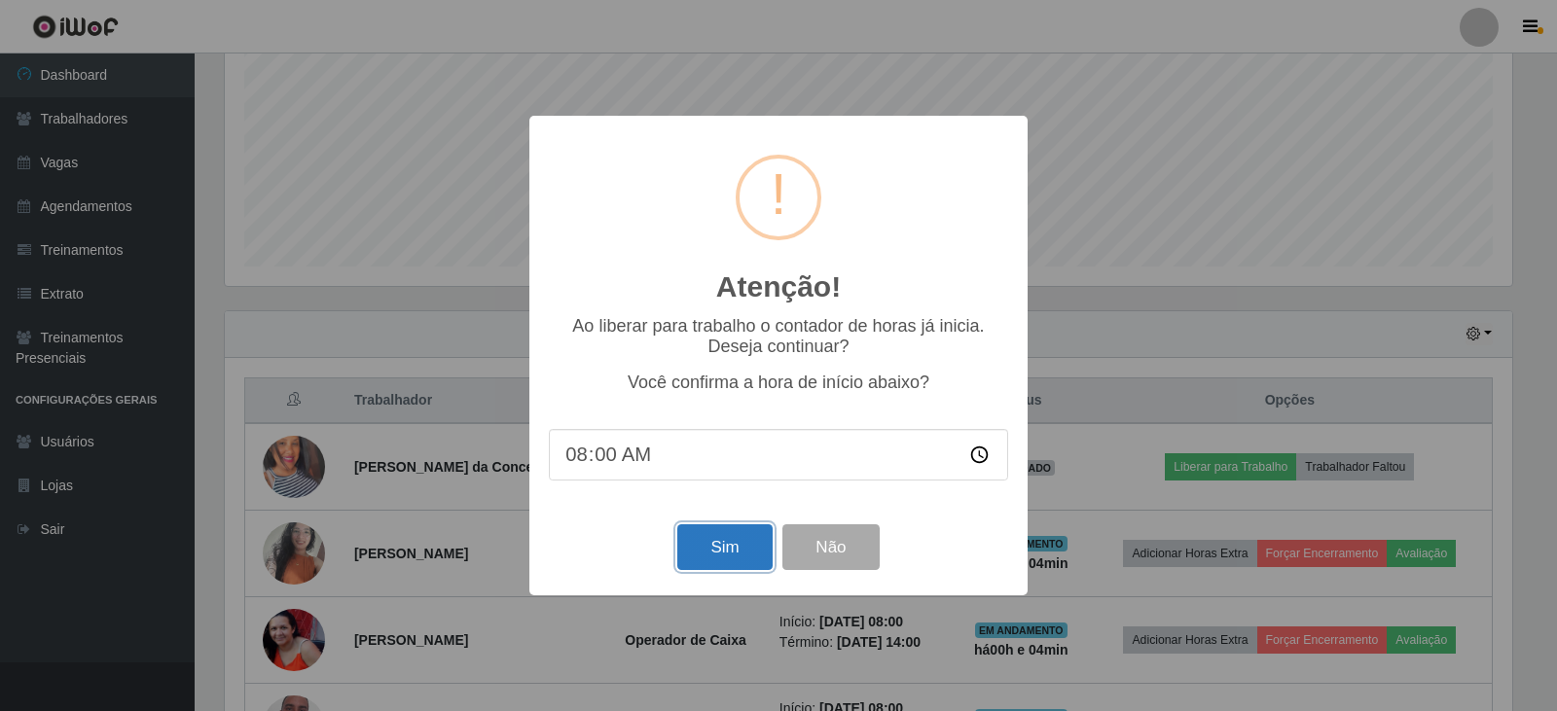
click at [724, 556] on button "Sim" at bounding box center [724, 547] width 94 height 46
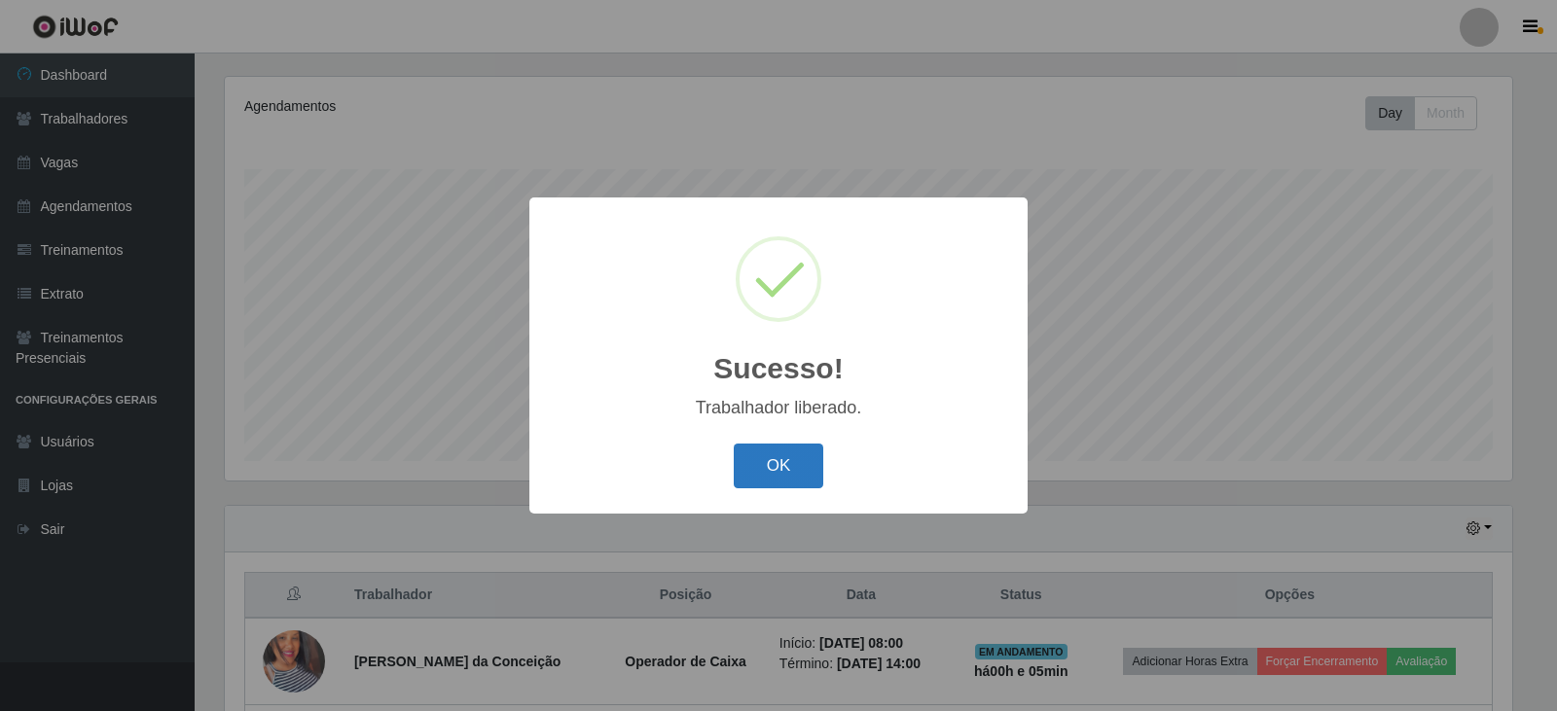
click at [816, 481] on button "OK" at bounding box center [779, 467] width 90 height 46
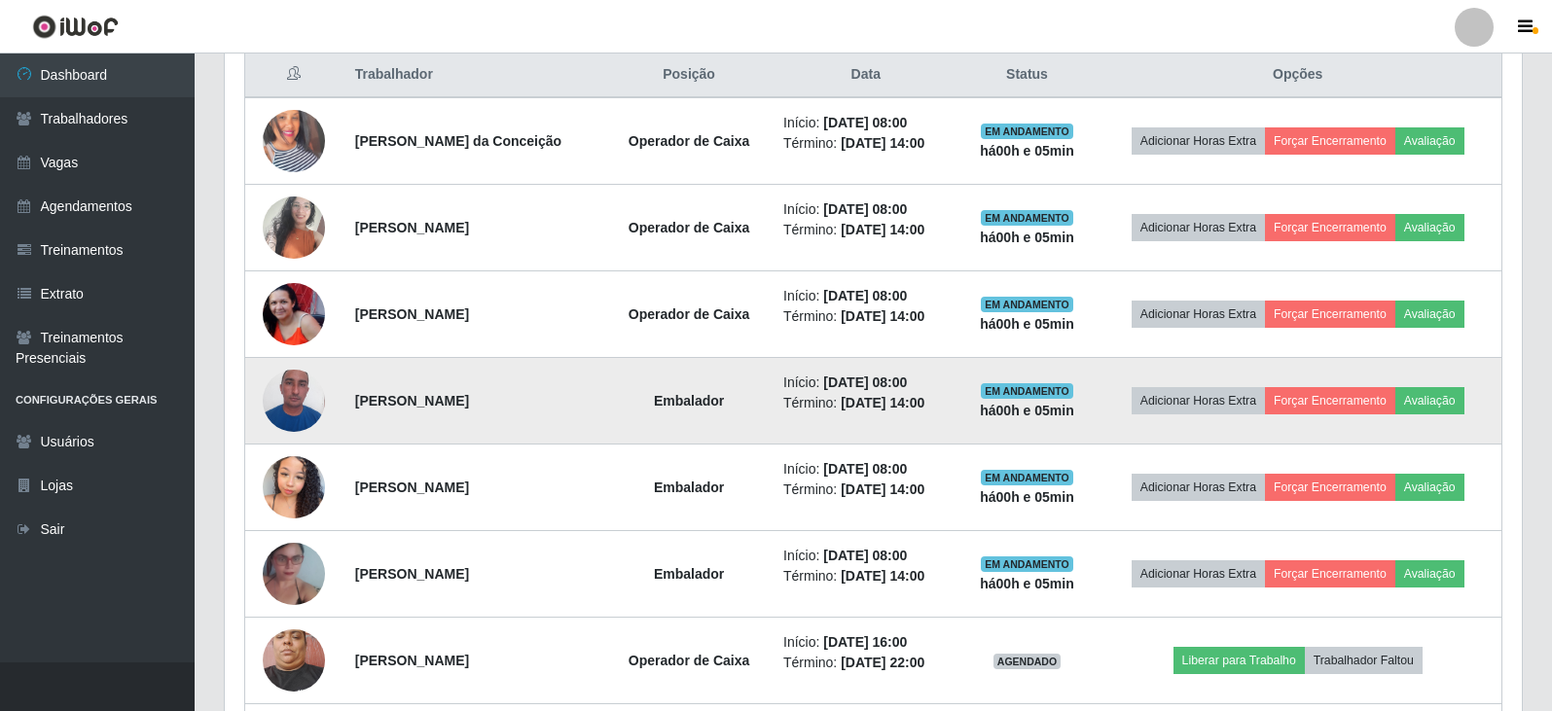
scroll to position [721, 0]
